Goal: Information Seeking & Learning: Learn about a topic

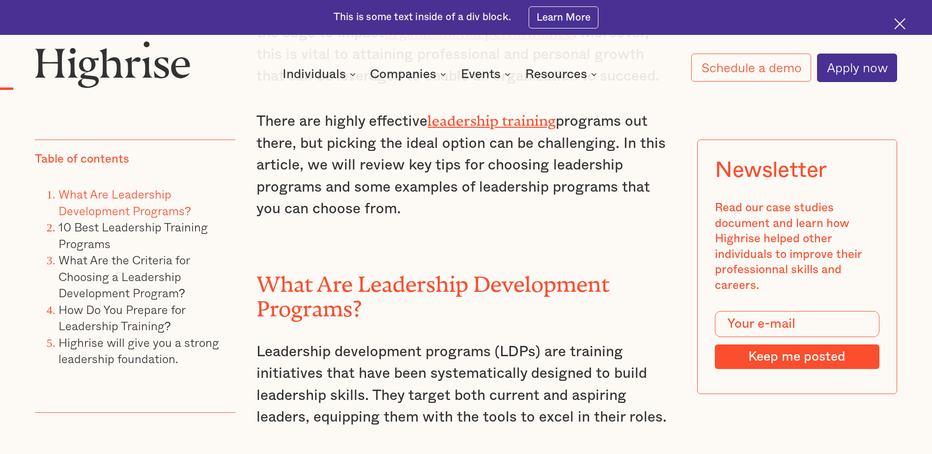
scroll to position [1302, 0]
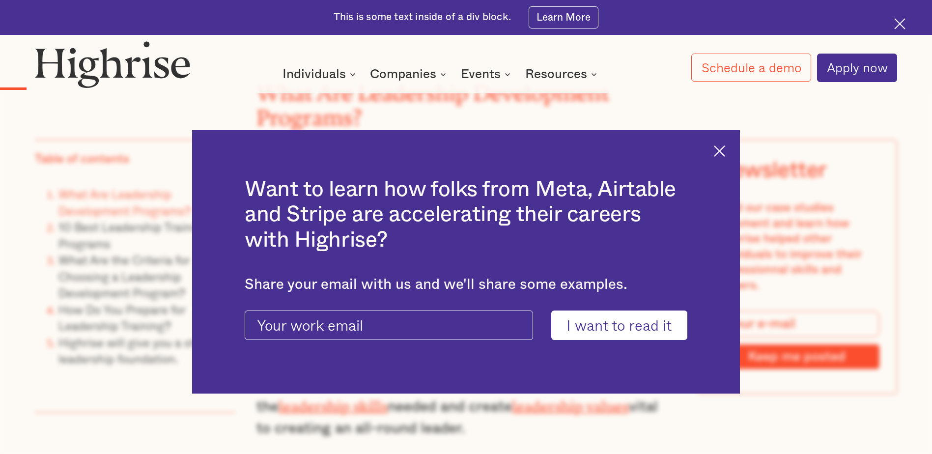
click at [718, 150] on div "Want to learn how folks from Meta, Airtable and Stripe are accelerating their c…" at bounding box center [465, 262] width 547 height 264
click at [725, 152] on img at bounding box center [719, 150] width 11 height 11
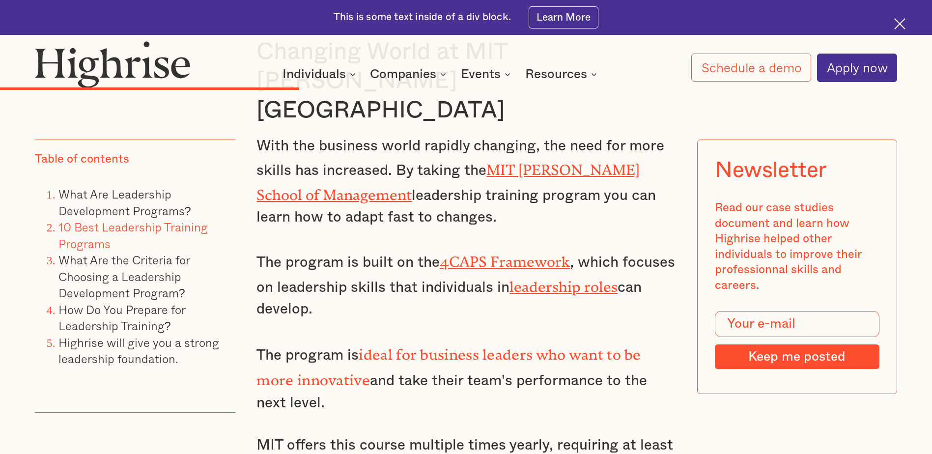
scroll to position [4687, 0]
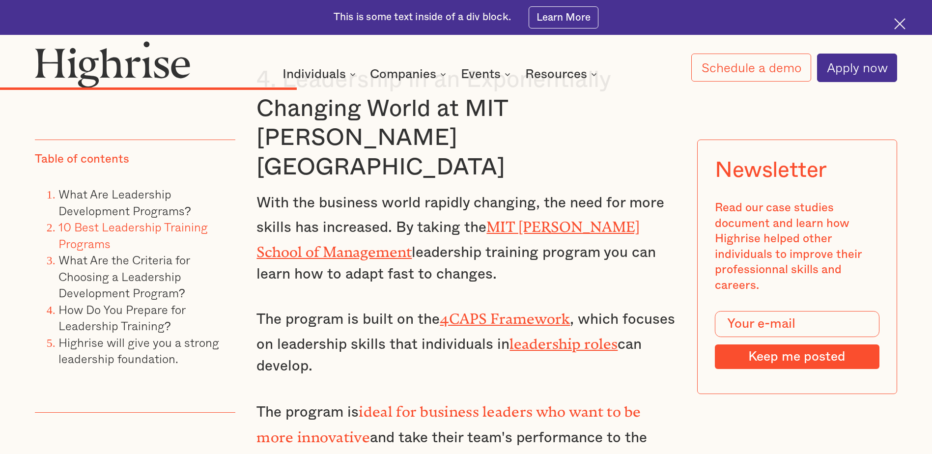
click at [508, 310] on link "4CAPS Framework" at bounding box center [505, 314] width 130 height 9
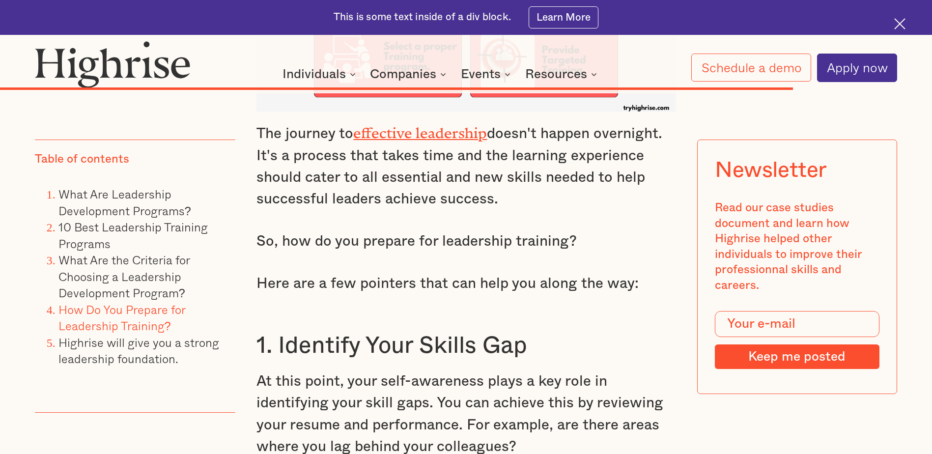
scroll to position [11098, 0]
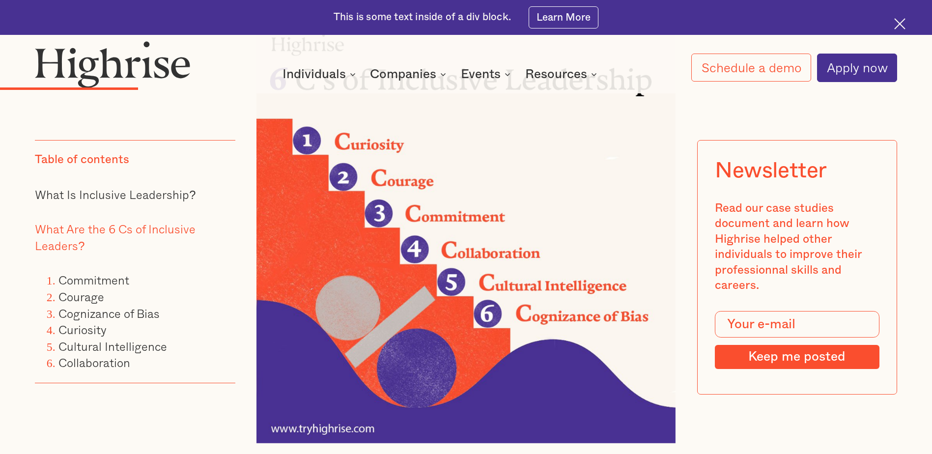
scroll to position [1678, 0]
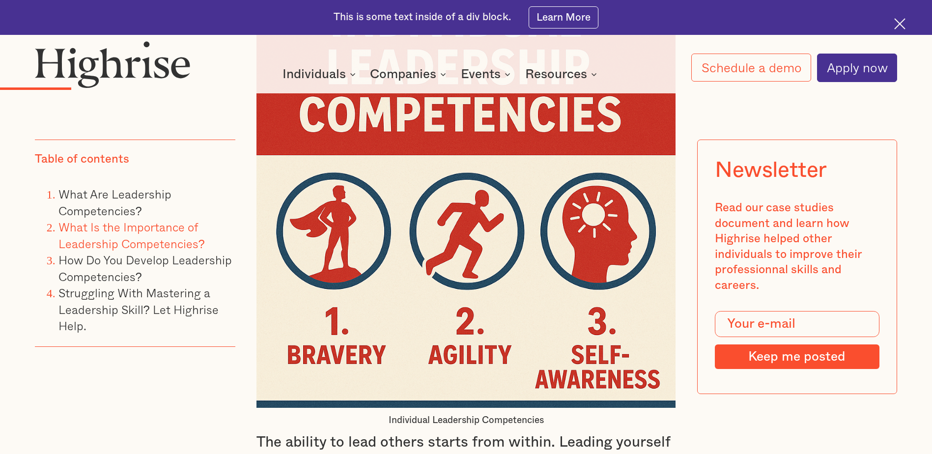
scroll to position [2066, 0]
